Goal: Task Accomplishment & Management: Manage account settings

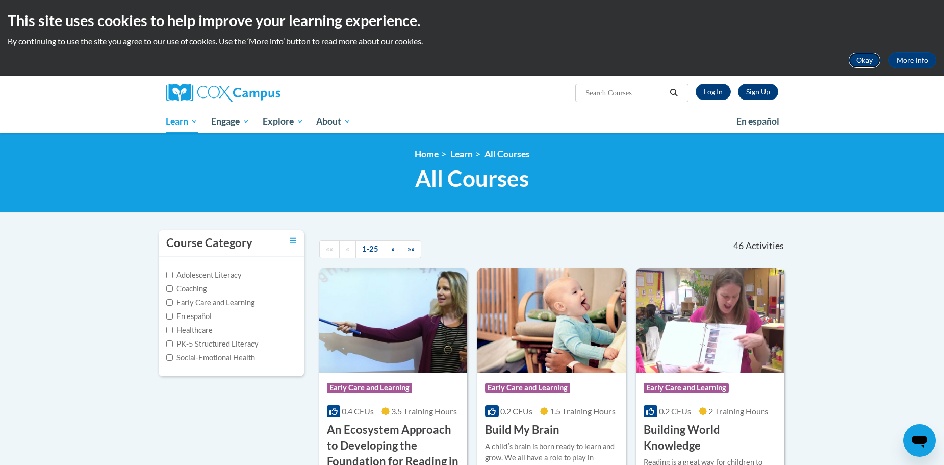
click at [860, 62] on button "Okay" at bounding box center [865, 60] width 33 height 16
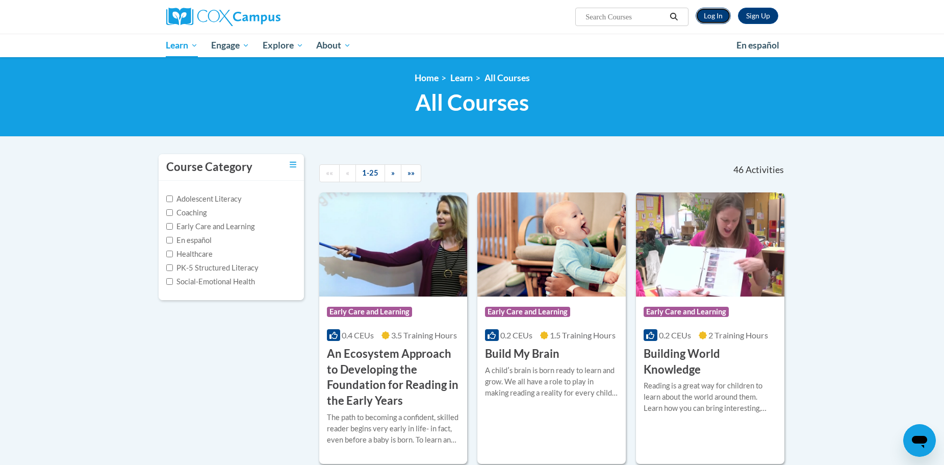
click at [713, 16] on link "Log In" at bounding box center [713, 16] width 35 height 16
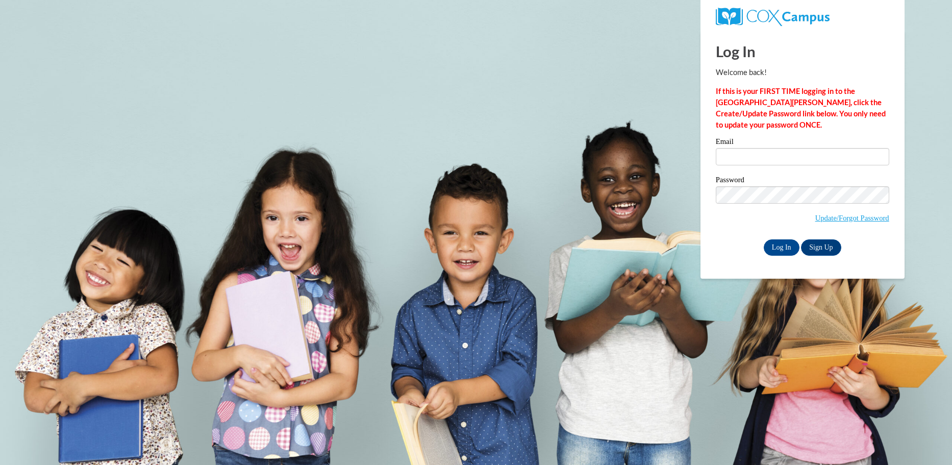
click at [728, 142] on label "Email" at bounding box center [802, 143] width 173 height 10
click at [728, 148] on input "Email" at bounding box center [802, 156] width 173 height 17
type input "R"
type input "rboggess4963@truett.edu"
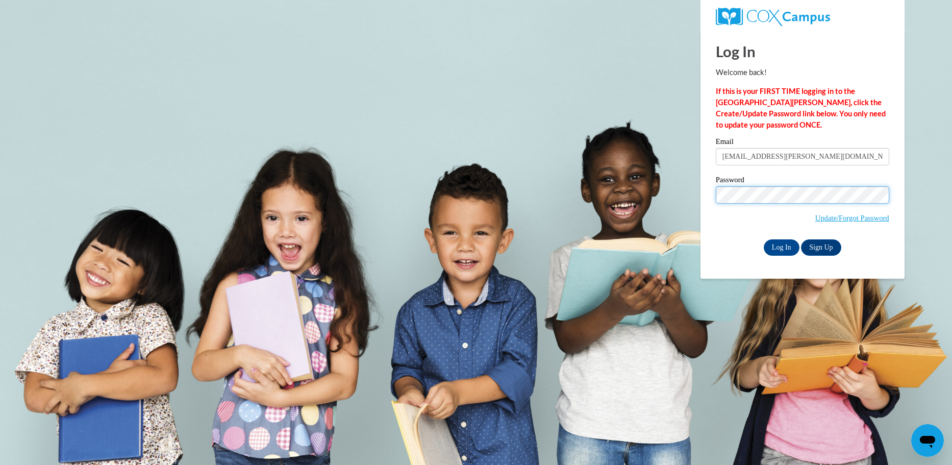
click at [764, 239] on input "Log In" at bounding box center [782, 247] width 36 height 16
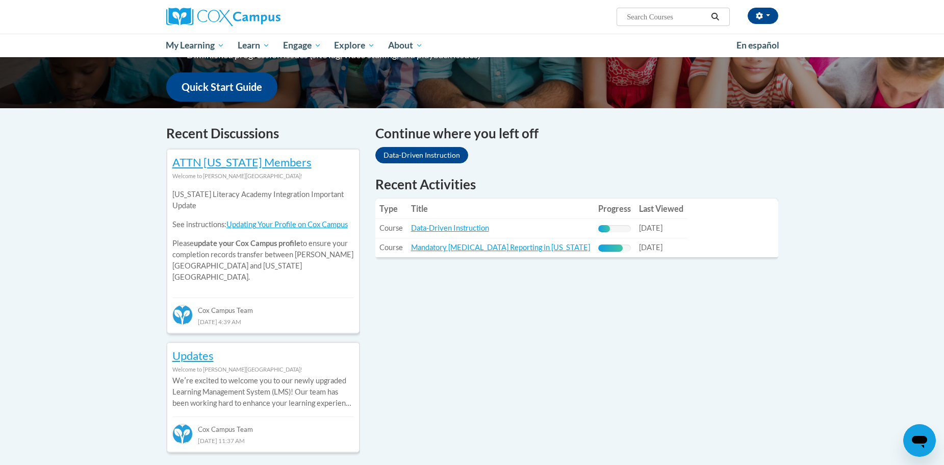
scroll to position [255, 0]
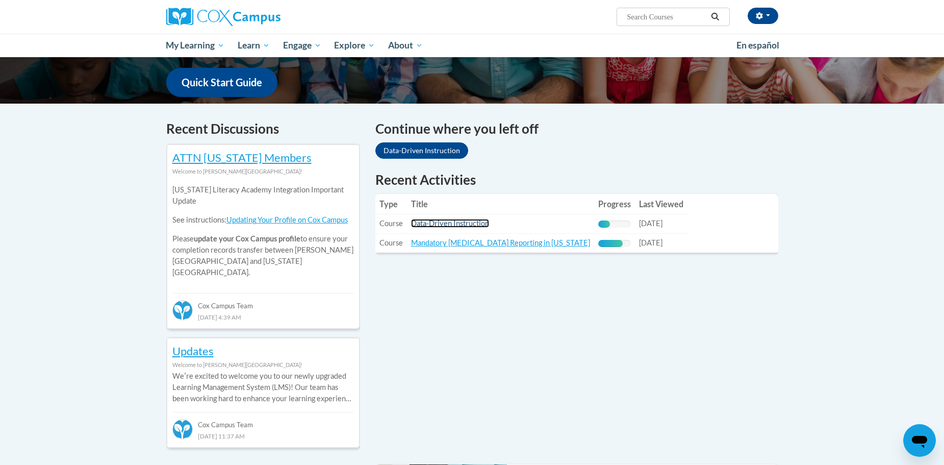
click at [452, 221] on link "Data-Driven Instruction" at bounding box center [450, 223] width 78 height 9
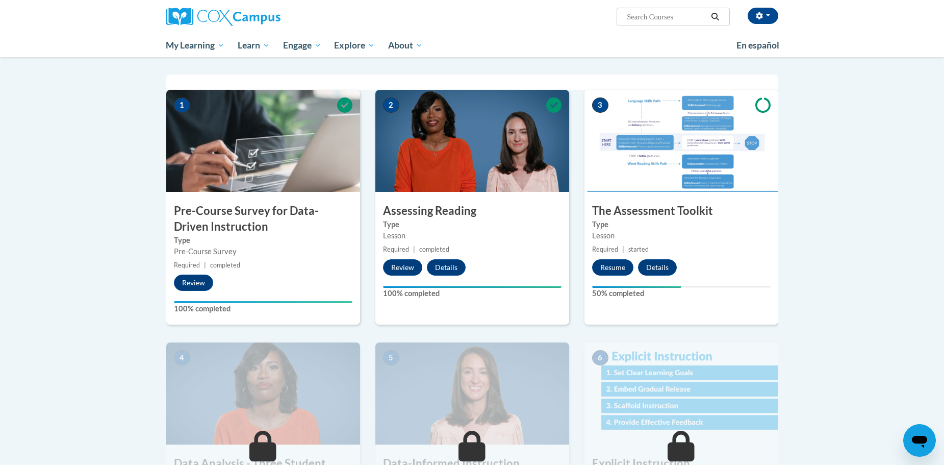
scroll to position [193, 0]
